Goal: Task Accomplishment & Management: Use online tool/utility

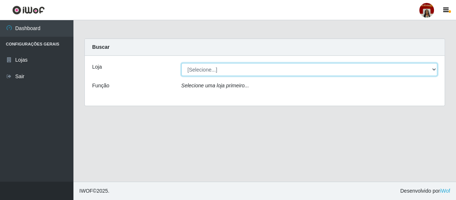
click at [192, 70] on select "[Selecione...] Mar Vermelho - Loja 04" at bounding box center [309, 69] width 256 height 13
select select "251"
click at [181, 63] on select "[Selecione...] Mar Vermelho - Loja 04" at bounding box center [309, 69] width 256 height 13
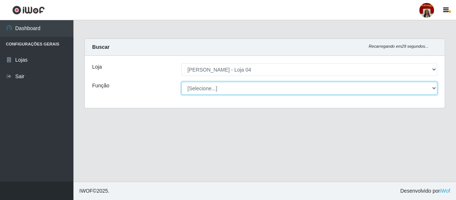
click at [198, 88] on select "[Selecione...] ASG ASG + ASG ++ Auxiliar de Depósito Auxiliar de Depósito + Aux…" at bounding box center [309, 88] width 256 height 13
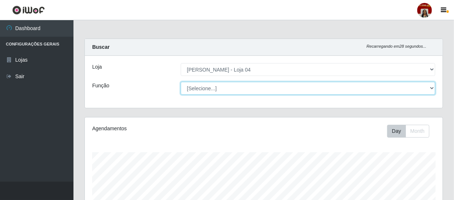
scroll to position [152, 358]
select select "22"
click at [181, 82] on select "[Selecione...] ASG ASG + ASG ++ Auxiliar de Depósito Auxiliar de Depósito + Aux…" at bounding box center [308, 88] width 254 height 13
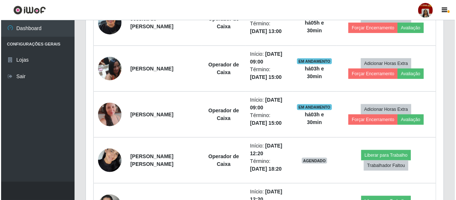
scroll to position [334, 0]
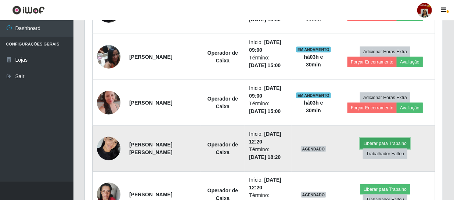
click at [374, 143] on button "Liberar para Trabalho" at bounding box center [385, 143] width 50 height 10
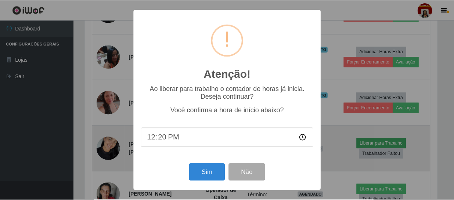
scroll to position [152, 354]
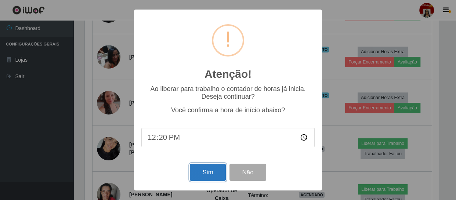
click at [206, 171] on button "Sim" at bounding box center [208, 172] width 36 height 17
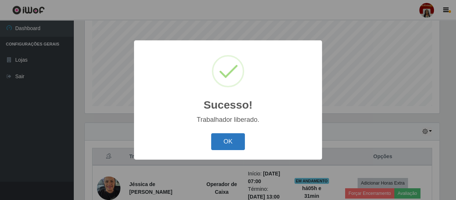
click at [238, 146] on button "OK" at bounding box center [228, 141] width 34 height 17
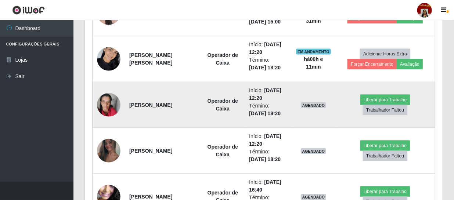
scroll to position [457, 0]
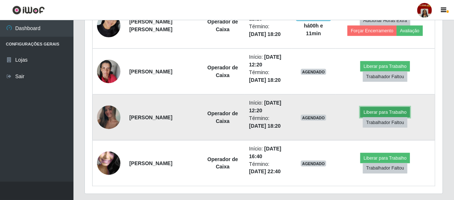
click at [378, 109] on button "Liberar para Trabalho" at bounding box center [385, 112] width 50 height 10
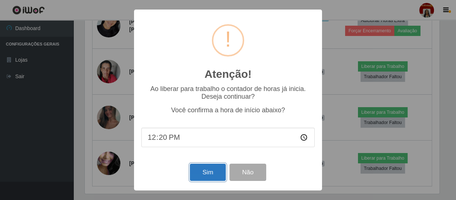
click at [213, 169] on button "Sim" at bounding box center [208, 172] width 36 height 17
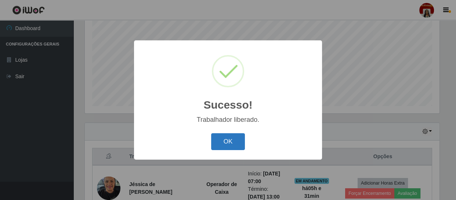
click at [238, 138] on button "OK" at bounding box center [228, 141] width 34 height 17
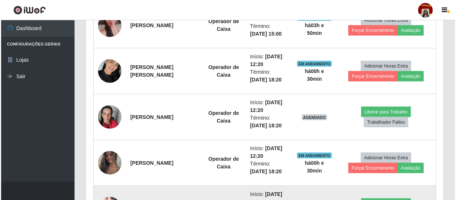
scroll to position [410, 0]
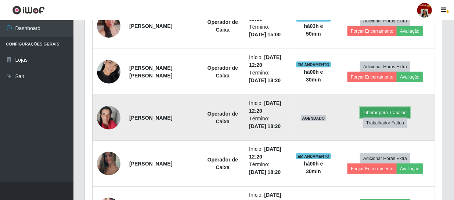
click at [375, 113] on button "Liberar para Trabalho" at bounding box center [385, 113] width 50 height 10
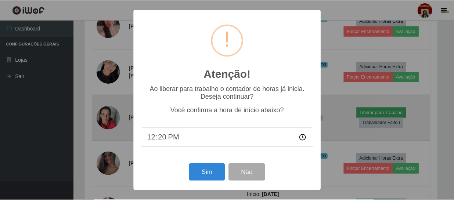
scroll to position [152, 354]
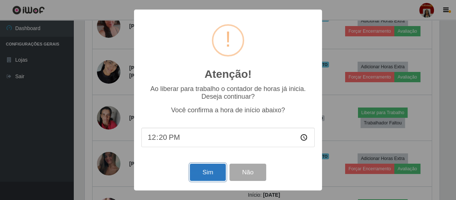
click at [213, 169] on button "Sim" at bounding box center [208, 172] width 36 height 17
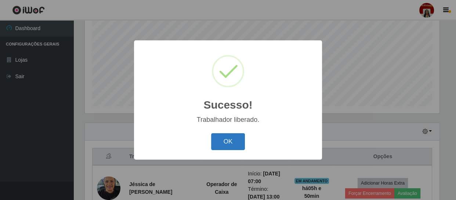
click at [229, 146] on button "OK" at bounding box center [228, 141] width 34 height 17
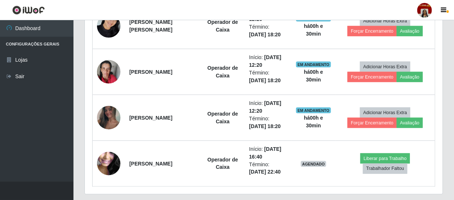
scroll to position [457, 0]
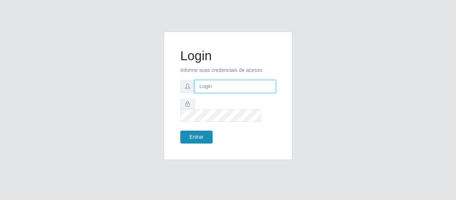
type input "alimentos.loja4@marvermelho.com.br"
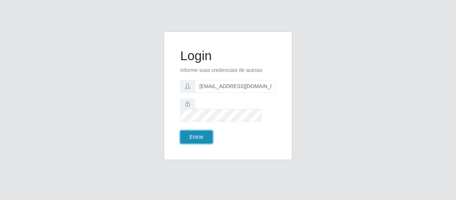
click at [206, 131] on button "Entrar" at bounding box center [196, 137] width 32 height 13
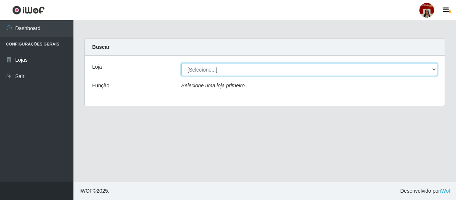
click at [431, 69] on select "[Selecione...] Mar Vermelho - Loja 04" at bounding box center [309, 69] width 256 height 13
select select "251"
click at [181, 63] on select "[Selecione...] Mar Vermelho - Loja 04" at bounding box center [309, 69] width 256 height 13
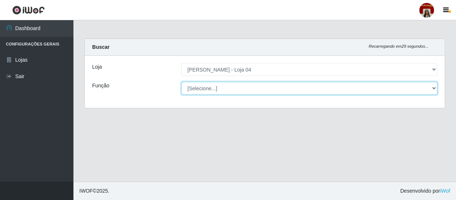
click at [432, 86] on select "[Selecione...] ASG ASG + ASG ++ Auxiliar de Depósito Auxiliar de Depósito + Aux…" at bounding box center [309, 88] width 256 height 13
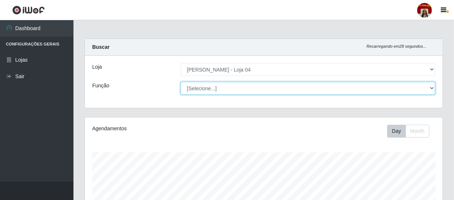
scroll to position [152, 358]
select select "22"
click at [181, 82] on select "[Selecione...] ASG ASG + ASG ++ Auxiliar de Depósito Auxiliar de Depósito + Aux…" at bounding box center [308, 88] width 254 height 13
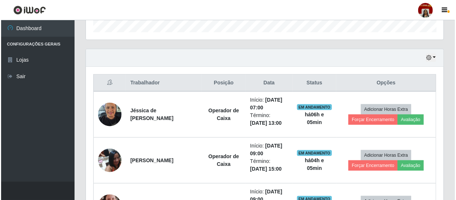
scroll to position [233, 0]
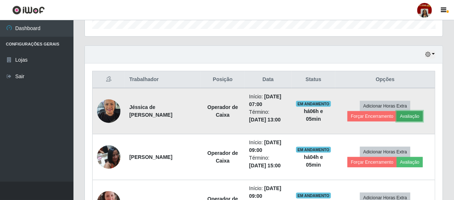
click at [409, 116] on button "Avaliação" at bounding box center [409, 116] width 26 height 10
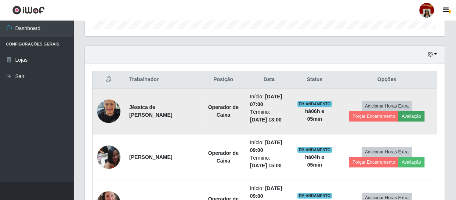
scroll to position [152, 354]
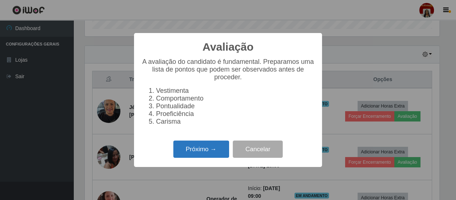
click at [220, 151] on button "Próximo →" at bounding box center [201, 149] width 56 height 17
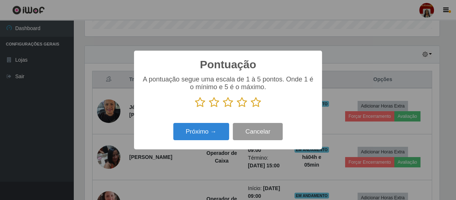
scroll to position [366968, 366765]
click at [257, 102] on icon at bounding box center [256, 102] width 10 height 11
click at [251, 108] on input "radio" at bounding box center [251, 108] width 0 height 0
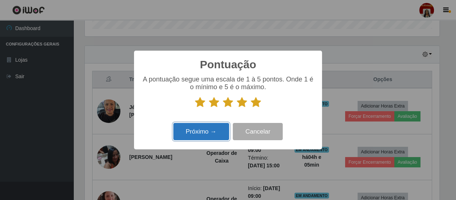
click at [209, 134] on button "Próximo →" at bounding box center [201, 131] width 56 height 17
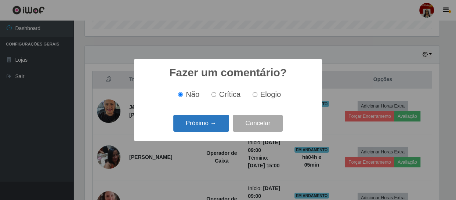
click at [211, 130] on button "Próximo →" at bounding box center [201, 123] width 56 height 17
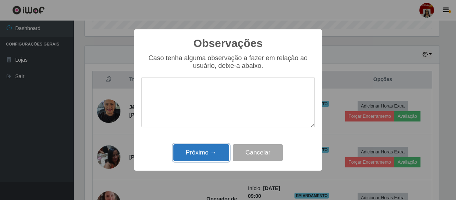
click at [204, 154] on button "Próximo →" at bounding box center [201, 152] width 56 height 17
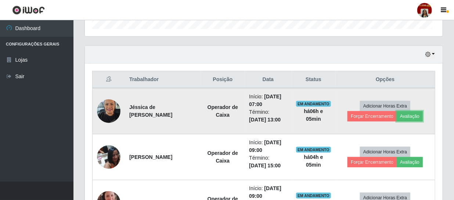
scroll to position [152, 358]
click at [381, 116] on button "Forçar Encerramento" at bounding box center [371, 116] width 49 height 10
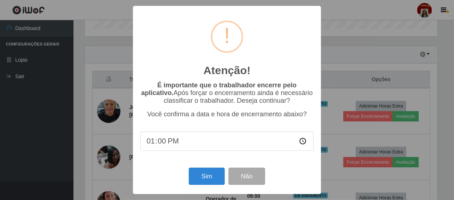
scroll to position [152, 354]
click at [207, 173] on button "Sim" at bounding box center [208, 176] width 36 height 17
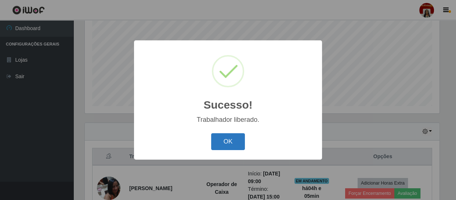
click at [227, 137] on button "OK" at bounding box center [228, 141] width 34 height 17
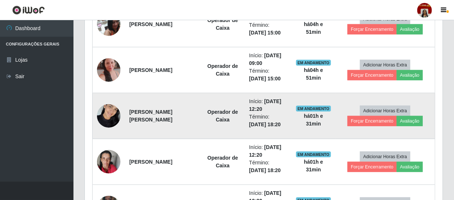
scroll to position [223, 0]
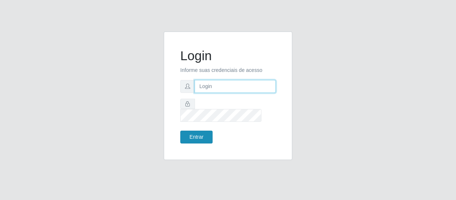
type input "alimentos.loja4@marvermelho.com.br"
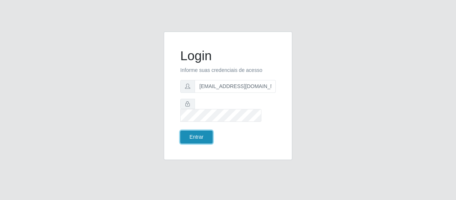
click at [201, 131] on button "Entrar" at bounding box center [196, 137] width 32 height 13
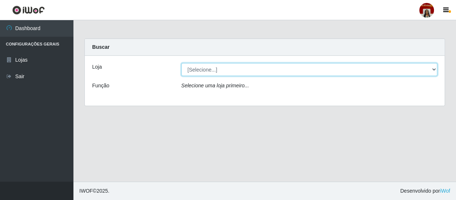
click at [437, 68] on select "[Selecione...] Mar Vermelho - Loja 04" at bounding box center [309, 69] width 256 height 13
select select "251"
click at [181, 63] on select "[Selecione...] Mar Vermelho - Loja 04" at bounding box center [309, 69] width 256 height 13
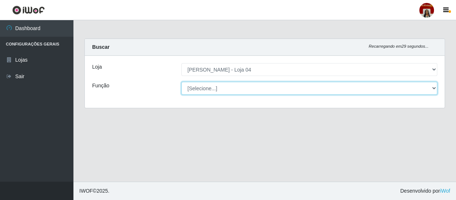
click at [430, 86] on select "[Selecione...] ASG ASG + ASG ++ Auxiliar de Depósito Auxiliar de Depósito + Aux…" at bounding box center [309, 88] width 256 height 13
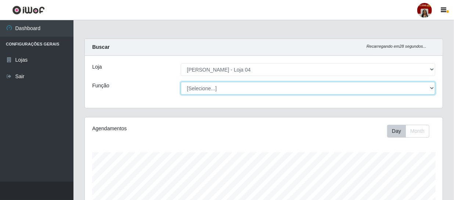
scroll to position [152, 358]
select select "112"
click at [181, 82] on select "[Selecione...] ASG ASG + ASG ++ Auxiliar de Depósito Auxiliar de Depósito + Aux…" at bounding box center [308, 88] width 254 height 13
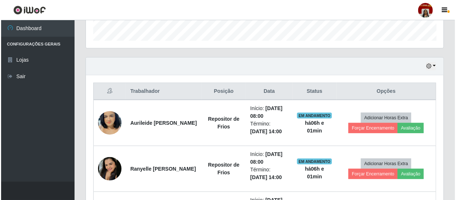
scroll to position [233, 0]
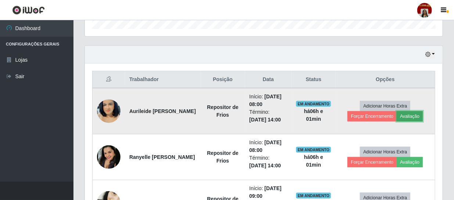
click at [421, 114] on button "Avaliação" at bounding box center [409, 116] width 26 height 10
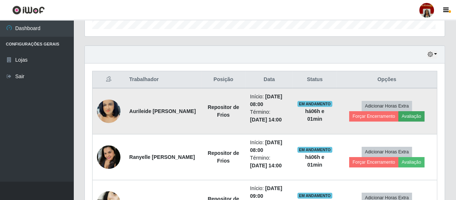
scroll to position [152, 354]
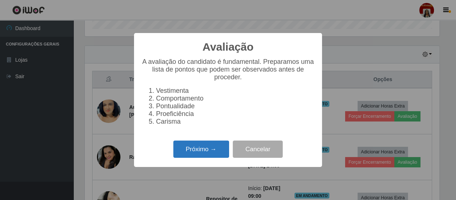
click at [188, 156] on button "Próximo →" at bounding box center [201, 149] width 56 height 17
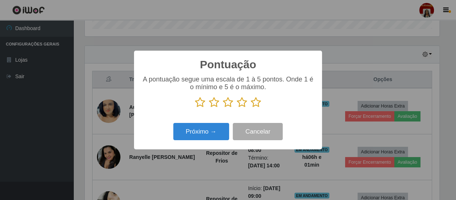
click at [257, 104] on icon at bounding box center [256, 102] width 10 height 11
click at [251, 108] on input "radio" at bounding box center [251, 108] width 0 height 0
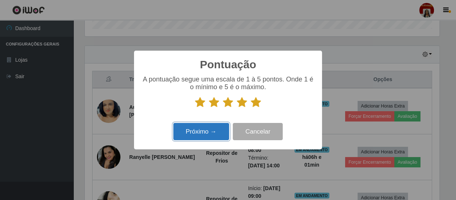
click at [203, 132] on button "Próximo →" at bounding box center [201, 131] width 56 height 17
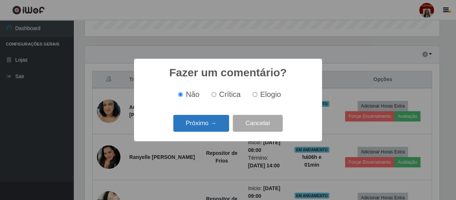
click at [205, 128] on button "Próximo →" at bounding box center [201, 123] width 56 height 17
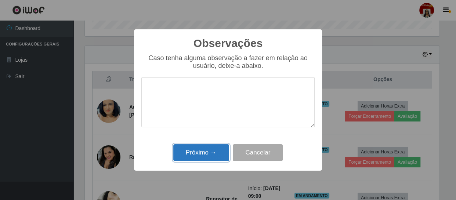
click at [211, 151] on button "Próximo →" at bounding box center [201, 152] width 56 height 17
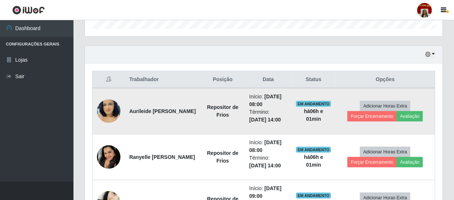
scroll to position [152, 358]
click at [374, 114] on button "Forçar Encerramento" at bounding box center [371, 116] width 49 height 10
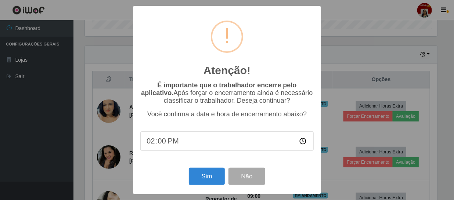
scroll to position [152, 354]
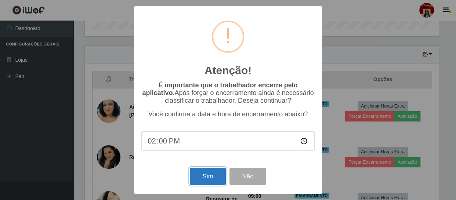
click at [211, 174] on button "Sim" at bounding box center [208, 176] width 36 height 17
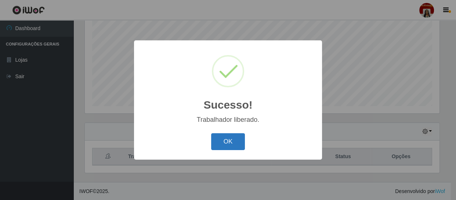
click at [234, 144] on button "OK" at bounding box center [228, 141] width 34 height 17
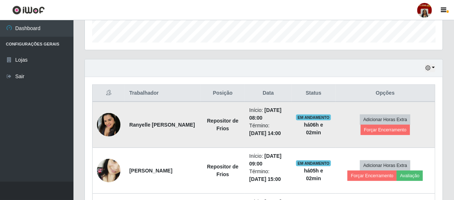
scroll to position [223, 0]
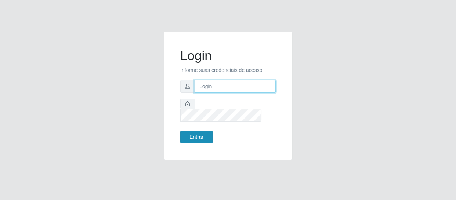
type input "[EMAIL_ADDRESS][DOMAIN_NAME]"
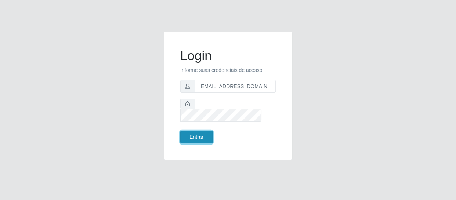
click at [202, 132] on button "Entrar" at bounding box center [196, 137] width 32 height 13
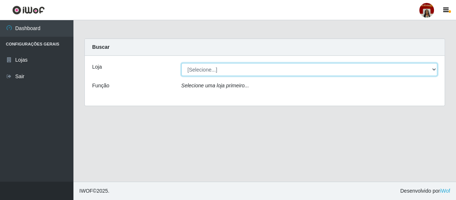
click at [282, 69] on select "[Selecione...] Mar Vermelho - Loja 04" at bounding box center [309, 69] width 256 height 13
click at [278, 68] on select "[Selecione...] Mar Vermelho - Loja 04" at bounding box center [309, 69] width 256 height 13
select select "251"
click at [181, 63] on select "[Selecione...] Mar Vermelho - Loja 04" at bounding box center [309, 69] width 256 height 13
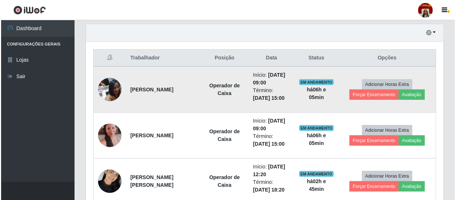
scroll to position [267, 0]
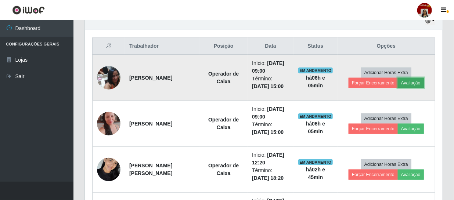
click at [410, 83] on button "Avaliação" at bounding box center [411, 83] width 26 height 10
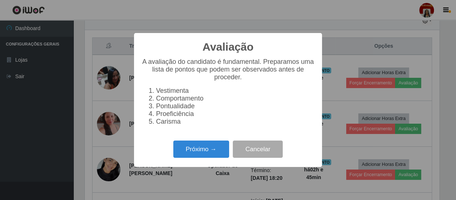
scroll to position [152, 354]
click at [210, 151] on button "Próximo →" at bounding box center [201, 149] width 56 height 17
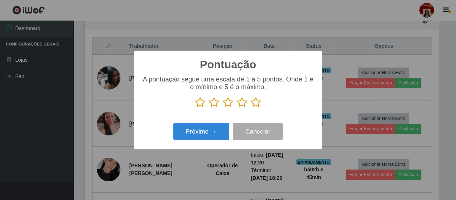
scroll to position [366968, 366765]
click at [257, 103] on icon at bounding box center [256, 102] width 10 height 11
click at [251, 108] on input "radio" at bounding box center [251, 108] width 0 height 0
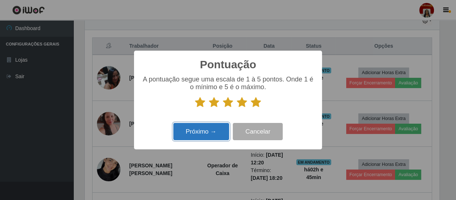
click at [222, 126] on button "Próximo →" at bounding box center [201, 131] width 56 height 17
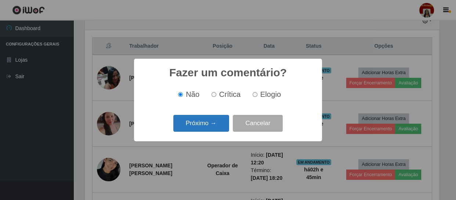
click at [223, 124] on button "Próximo →" at bounding box center [201, 123] width 56 height 17
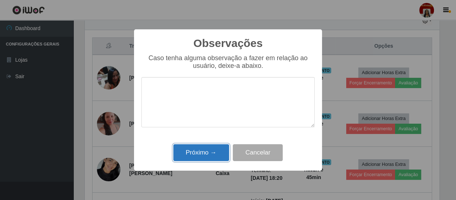
click at [217, 151] on button "Próximo →" at bounding box center [201, 152] width 56 height 17
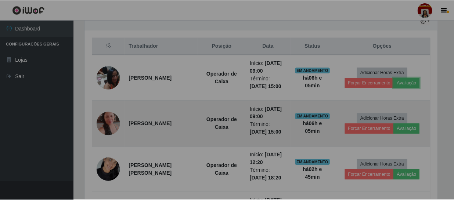
scroll to position [152, 358]
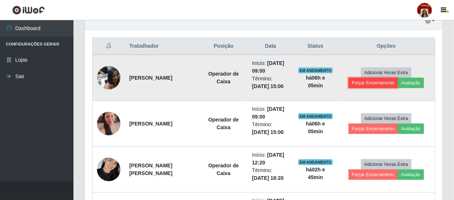
click at [377, 86] on button "Forçar Encerramento" at bounding box center [372, 83] width 49 height 10
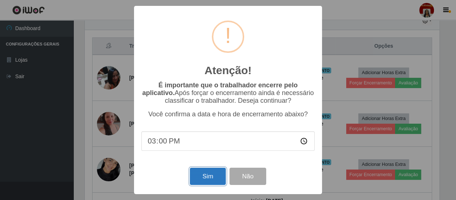
click at [222, 178] on button "Sim" at bounding box center [208, 176] width 36 height 17
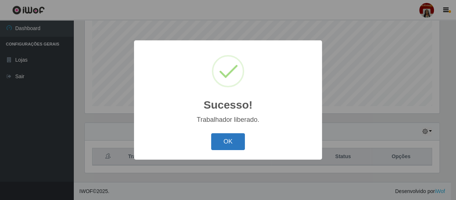
click at [232, 137] on button "OK" at bounding box center [228, 141] width 34 height 17
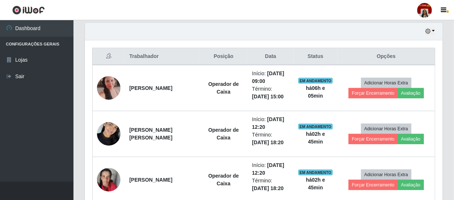
scroll to position [290, 0]
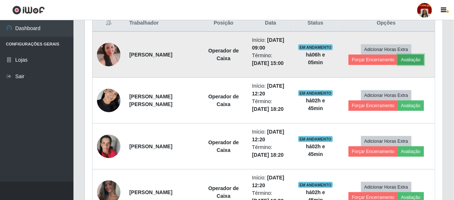
click at [411, 55] on button "Avaliação" at bounding box center [411, 60] width 26 height 10
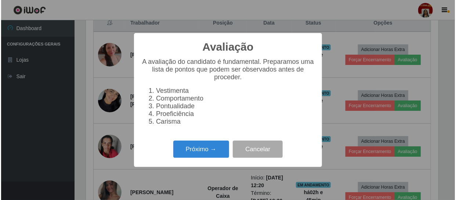
scroll to position [152, 354]
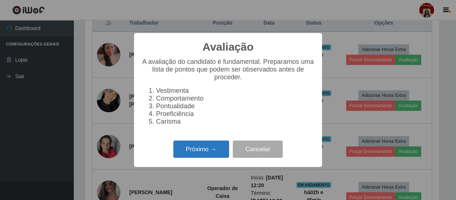
click at [215, 155] on button "Próximo →" at bounding box center [201, 149] width 56 height 17
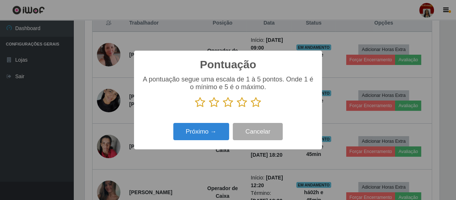
scroll to position [366968, 366765]
click at [253, 101] on icon at bounding box center [256, 102] width 10 height 11
click at [251, 108] on input "radio" at bounding box center [251, 108] width 0 height 0
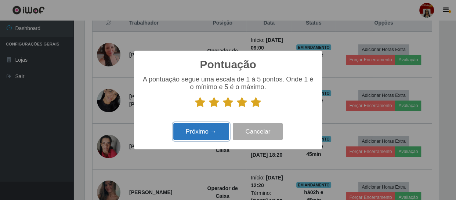
click at [215, 130] on button "Próximo →" at bounding box center [201, 131] width 56 height 17
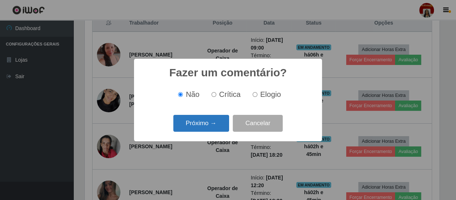
click at [208, 123] on button "Próximo →" at bounding box center [201, 123] width 56 height 17
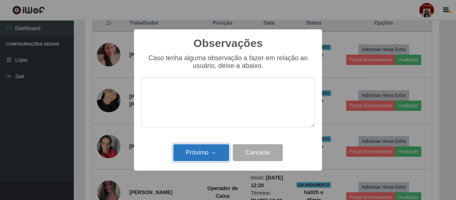
click at [202, 158] on button "Próximo →" at bounding box center [201, 152] width 56 height 17
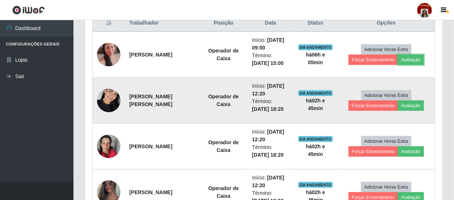
scroll to position [152, 358]
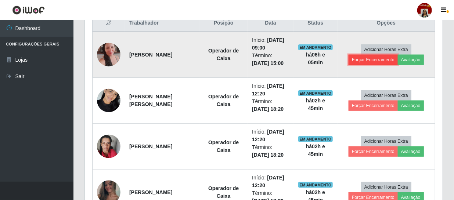
click at [385, 60] on button "Forçar Encerramento" at bounding box center [372, 60] width 49 height 10
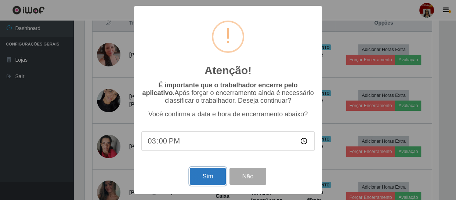
click at [216, 180] on button "Sim" at bounding box center [208, 176] width 36 height 17
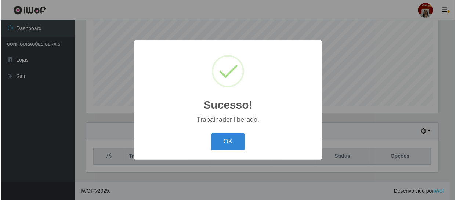
scroll to position [0, 0]
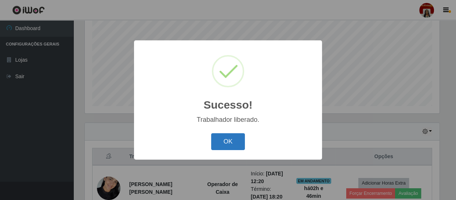
click at [224, 146] on button "OK" at bounding box center [228, 141] width 34 height 17
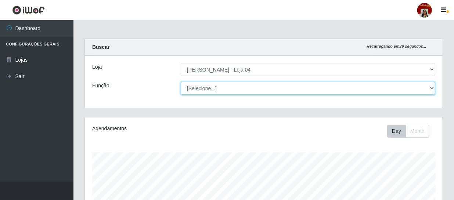
click at [254, 91] on select "[Selecione...] ASG ASG + ASG ++ Auxiliar de Depósito Auxiliar de Depósito + Aux…" at bounding box center [308, 88] width 254 height 13
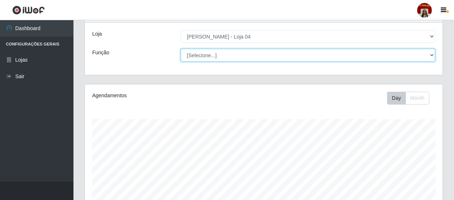
click at [250, 58] on select "[Selecione...] ASG ASG + ASG ++ Auxiliar de Depósito Auxiliar de Depósito + Aux…" at bounding box center [308, 55] width 254 height 13
click at [254, 57] on select "[Selecione...] ASG ASG + ASG ++ Auxiliar de Depósito Auxiliar de Depósito + Aux…" at bounding box center [308, 55] width 254 height 13
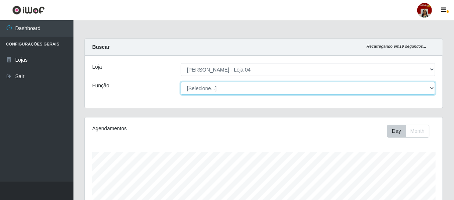
click at [248, 91] on select "[Selecione...] ASG ASG + ASG ++ Auxiliar de Depósito Auxiliar de Depósito + Aux…" at bounding box center [308, 88] width 254 height 13
click at [181, 82] on select "[Selecione...] ASG ASG + ASG ++ Auxiliar de Depósito Auxiliar de Depósito + Aux…" at bounding box center [308, 88] width 254 height 13
click at [274, 84] on select "[Selecione...] ASG ASG + ASG ++ Auxiliar de Depósito Auxiliar de Depósito + Aux…" at bounding box center [308, 88] width 254 height 13
select select "22"
click at [181, 82] on select "[Selecione...] ASG ASG + ASG ++ Auxiliar de Depósito Auxiliar de Depósito + Aux…" at bounding box center [308, 88] width 254 height 13
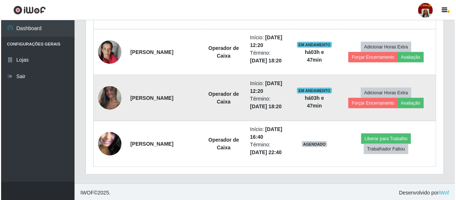
scroll to position [340, 0]
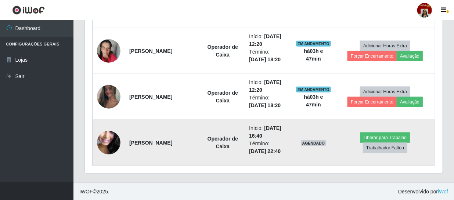
click at [111, 141] on img at bounding box center [108, 143] width 23 height 52
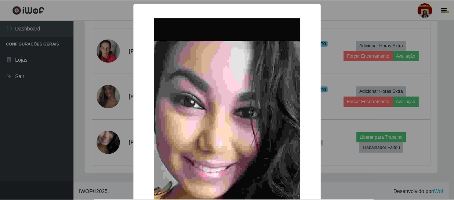
scroll to position [152, 354]
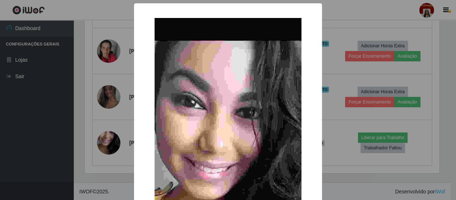
click at [53, 123] on div "× OK Cancel" at bounding box center [228, 100] width 456 height 200
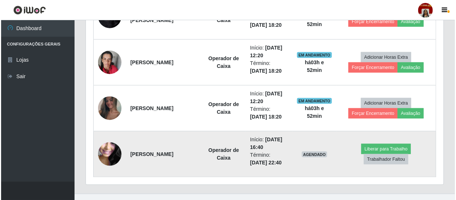
scroll to position [340, 0]
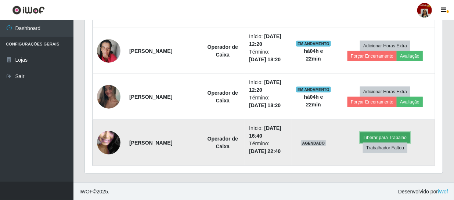
click at [381, 135] on button "Liberar para Trabalho" at bounding box center [385, 138] width 50 height 10
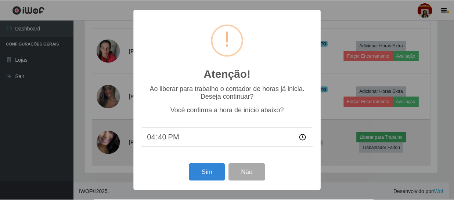
scroll to position [152, 354]
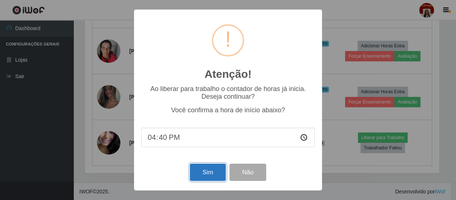
click at [218, 169] on button "Sim" at bounding box center [208, 172] width 36 height 17
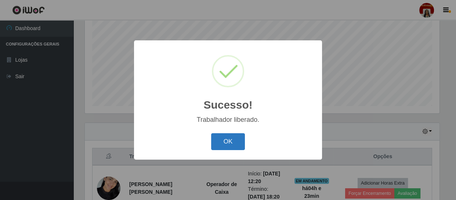
click at [213, 138] on button "OK" at bounding box center [228, 141] width 34 height 17
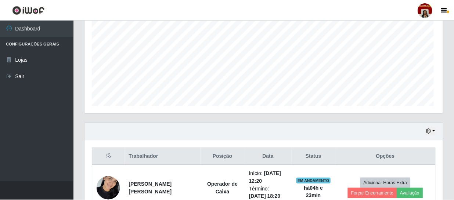
scroll to position [152, 358]
